Goal: Find specific page/section: Find specific page/section

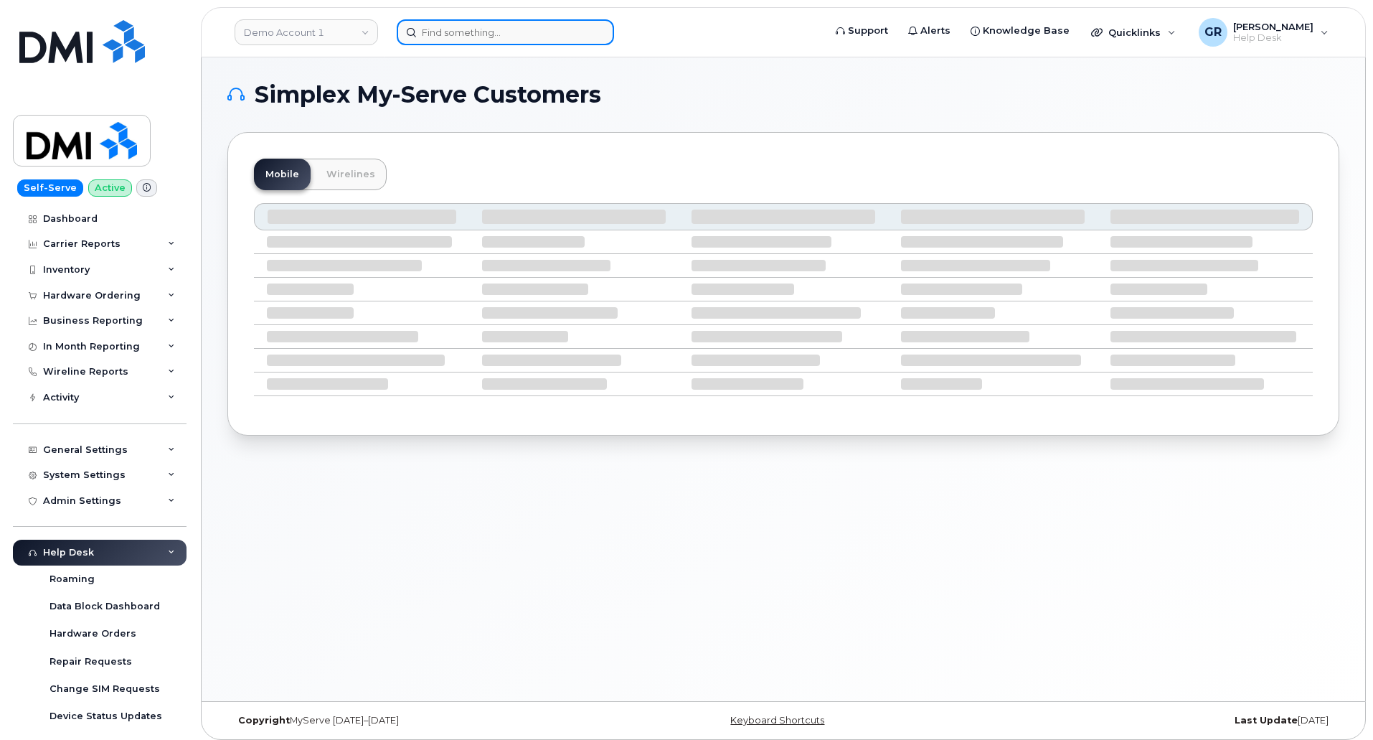
click at [467, 24] on input at bounding box center [505, 32] width 217 height 26
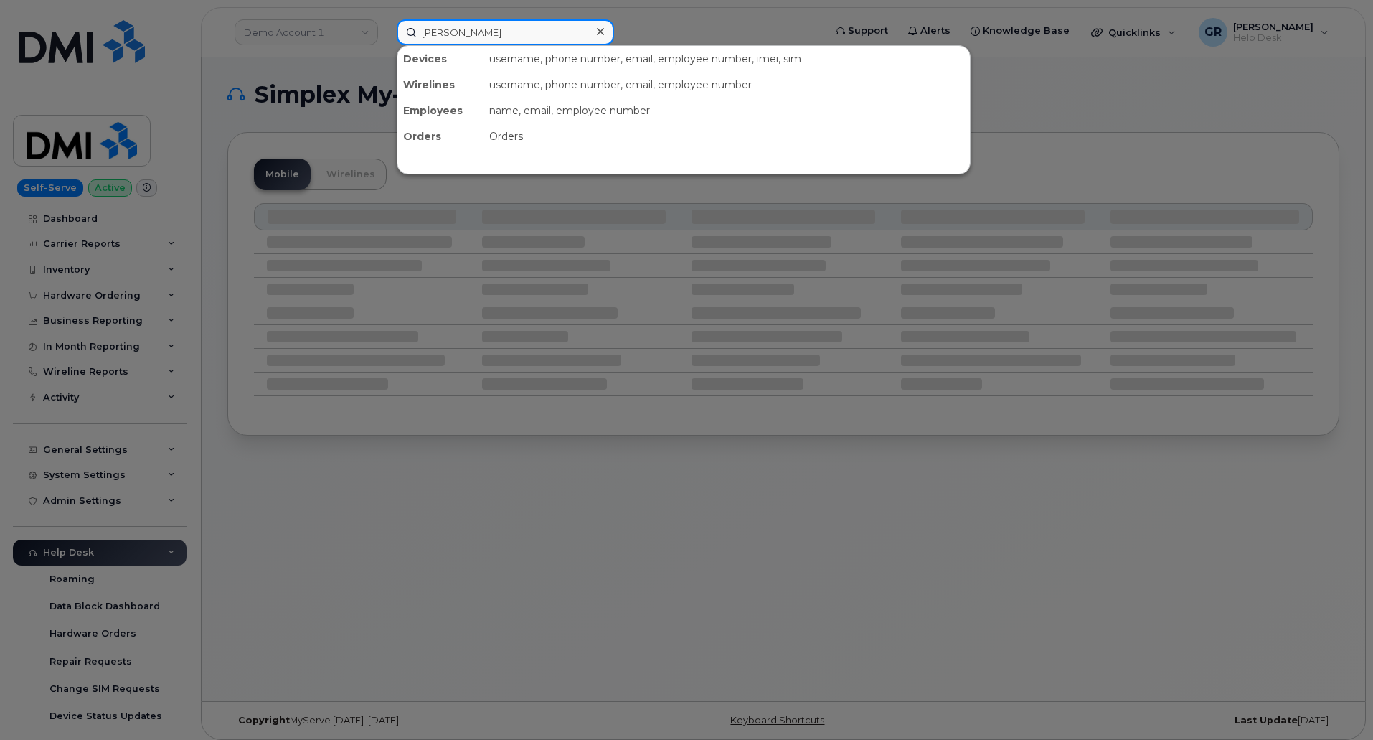
type input "[PERSON_NAME]"
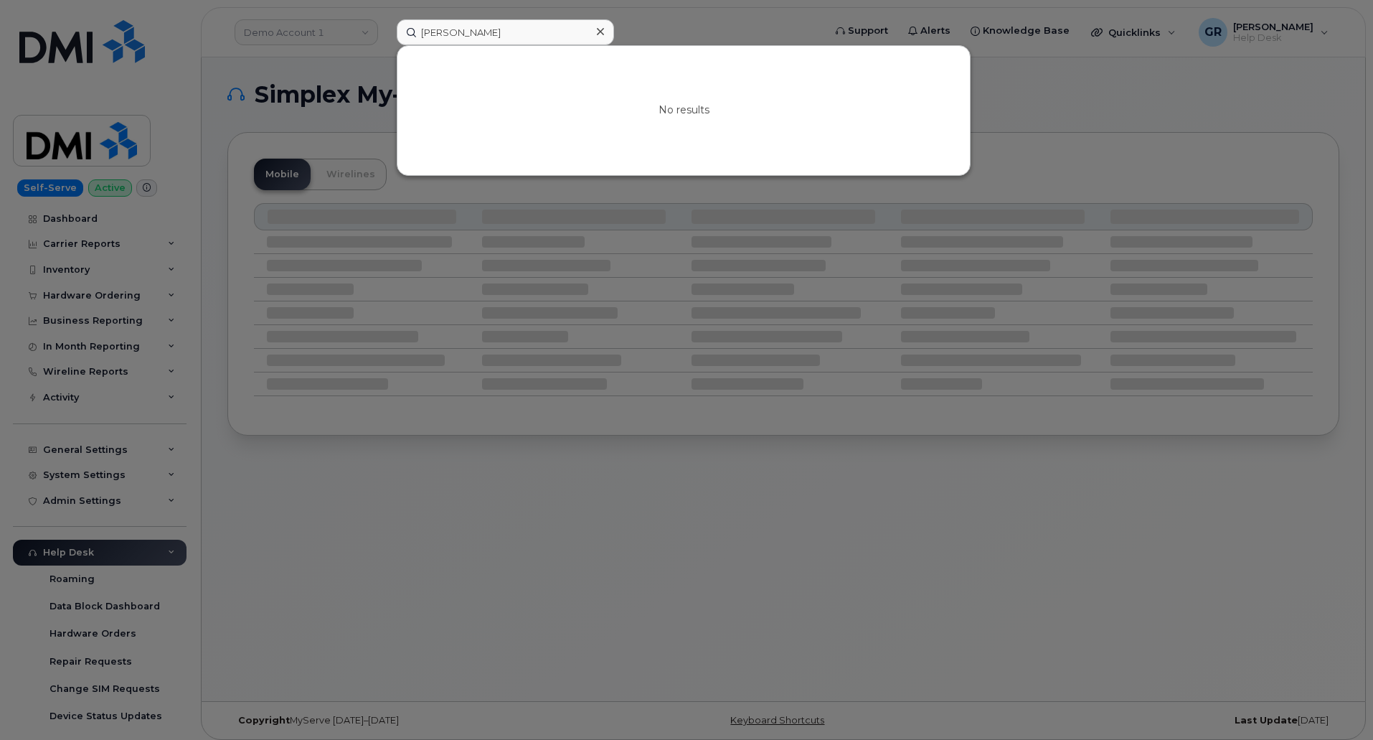
click at [608, 493] on div at bounding box center [686, 370] width 1373 height 740
